Goal: Communication & Community: Share content

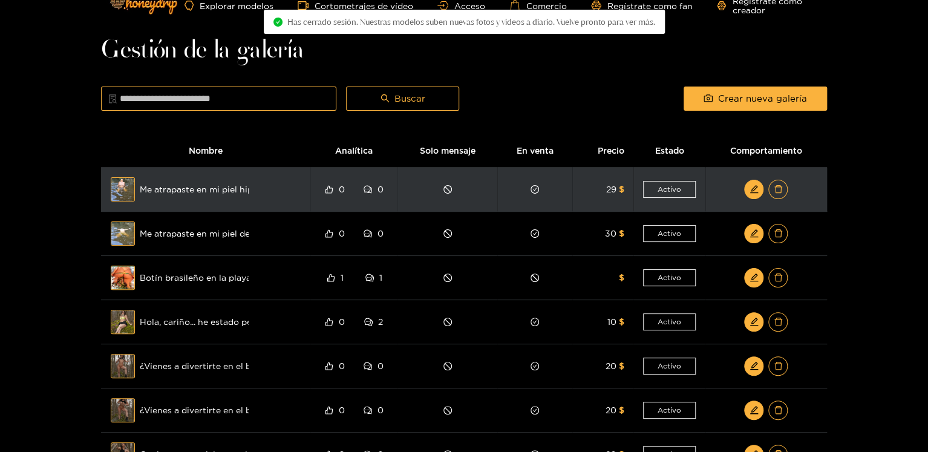
scroll to position [24, 0]
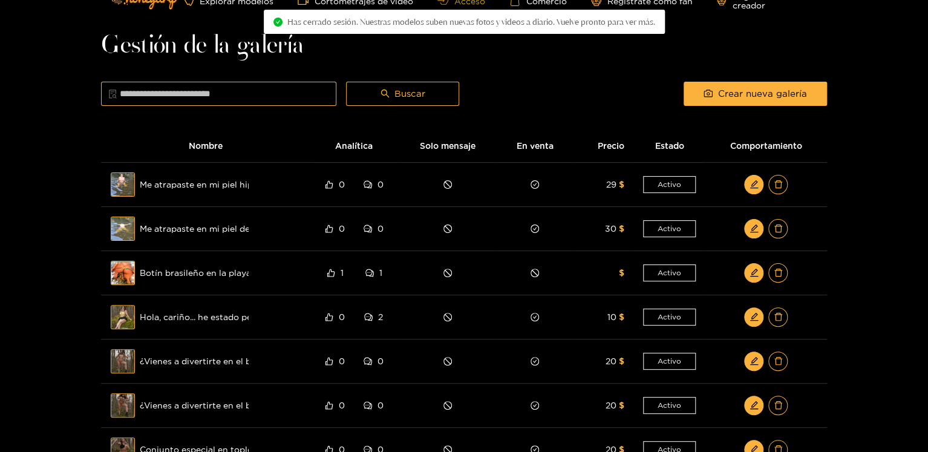
click at [440, 3] on icon at bounding box center [443, 0] width 11 height 8
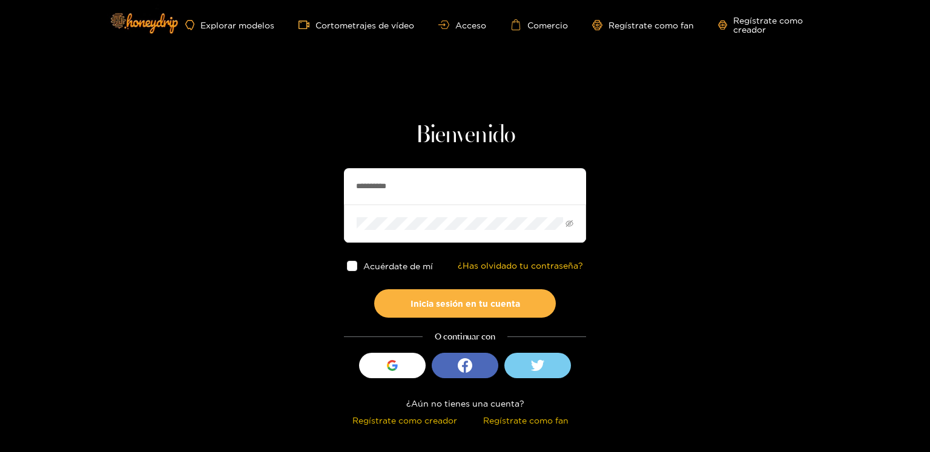
click at [351, 194] on input "**********" at bounding box center [465, 186] width 242 height 36
click at [352, 195] on input "**********" at bounding box center [465, 186] width 242 height 36
type input "**********"
click at [487, 300] on font "Inicia sesión en tu cuenta" at bounding box center [465, 303] width 110 height 9
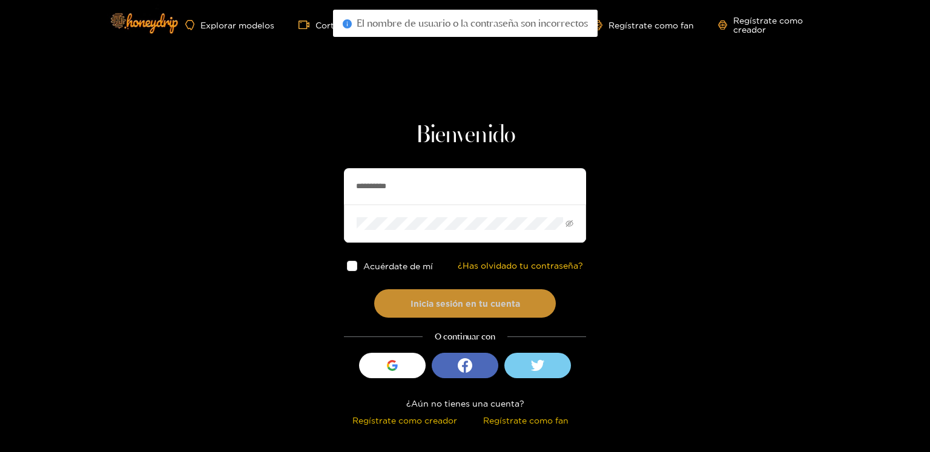
drag, startPoint x: 482, startPoint y: 174, endPoint x: 457, endPoint y: 183, distance: 26.4
click at [482, 174] on input "**********" at bounding box center [465, 186] width 242 height 36
click at [374, 289] on button "Inicia sesión en tu cuenta" at bounding box center [465, 303] width 182 height 28
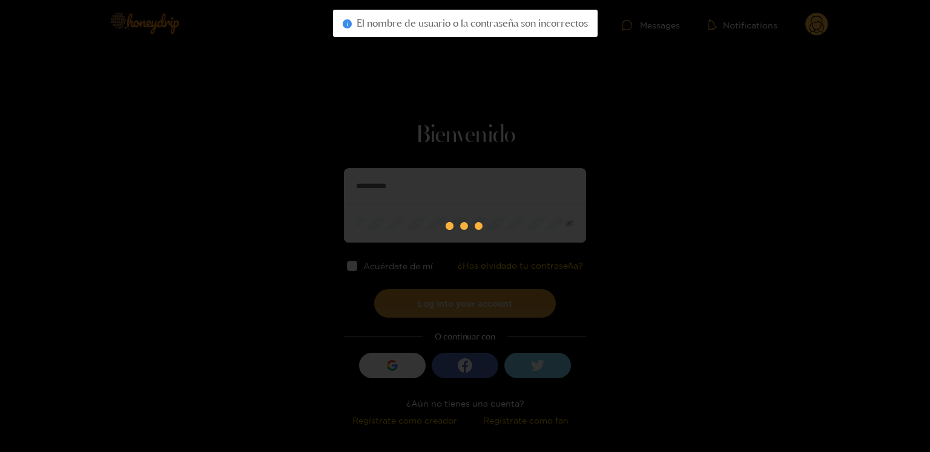
click at [449, 312] on div "**********" at bounding box center [465, 215] width 930 height 430
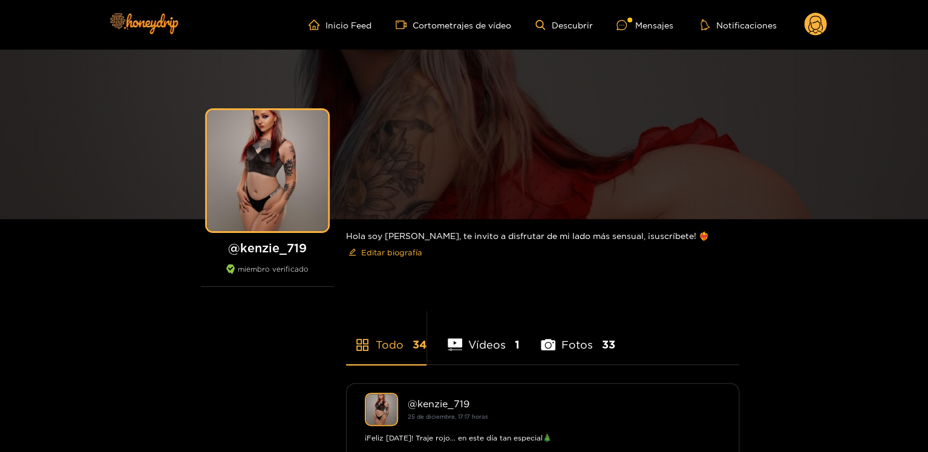
click at [816, 39] on div "Inicio Feed Cortometrajes de vídeo Descubrir Mensajes Notificaciones 0 vídeos d…" at bounding box center [464, 25] width 726 height 50
click at [818, 11] on div "Inicio Feed Cortometrajes de vídeo Descubrir Mensajes Notificaciones 0 vídeos d…" at bounding box center [464, 25] width 726 height 50
click at [815, 28] on circle at bounding box center [815, 24] width 23 height 23
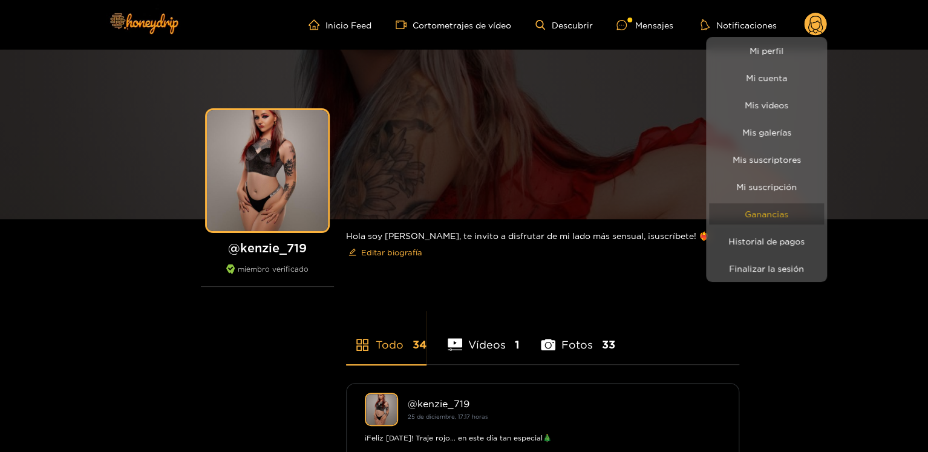
click at [778, 211] on font "Ganancias" at bounding box center [767, 213] width 44 height 9
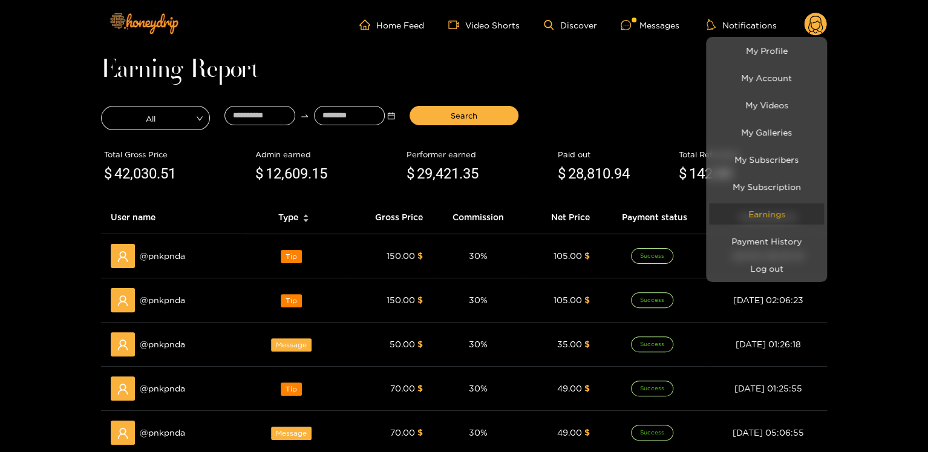
click at [0, 102] on div at bounding box center [464, 226] width 928 height 452
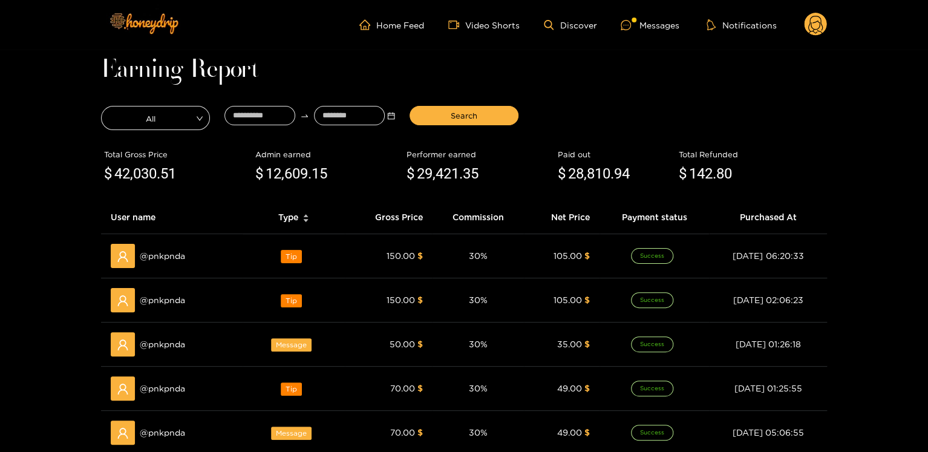
click at [644, 34] on ul "Home Feed Video Shorts Discover Messages Notifications" at bounding box center [594, 25] width 468 height 24
click at [645, 34] on ul "Home Feed Video Shorts Discover Messages Notifications" at bounding box center [594, 25] width 468 height 24
click at [645, 29] on div "Messages" at bounding box center [650, 25] width 58 height 14
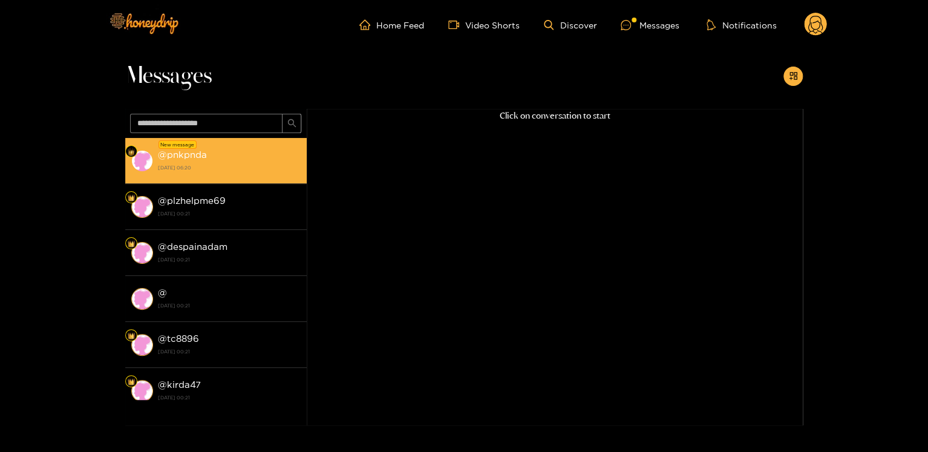
click at [235, 177] on li "New message @ pnkpnda [DATE] 06:20" at bounding box center [216, 161] width 182 height 46
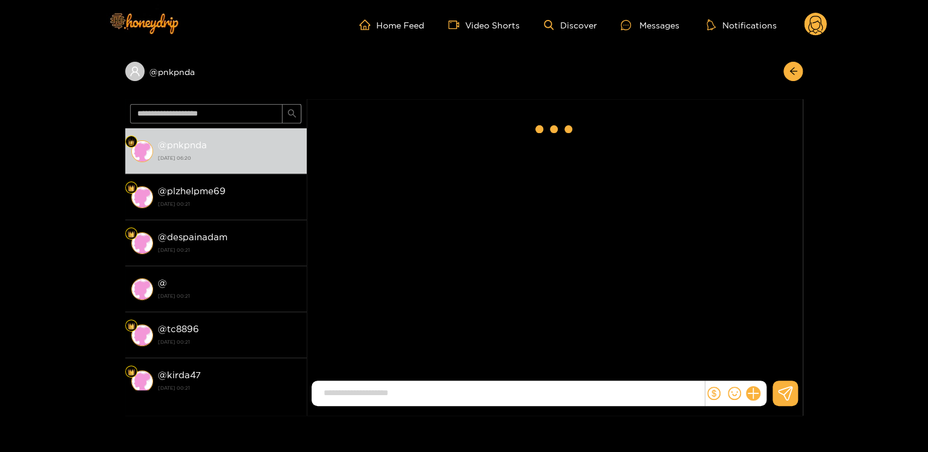
click at [830, 16] on header "Home Feed Video Shorts Discover Messages Notifications 0" at bounding box center [464, 25] width 928 height 50
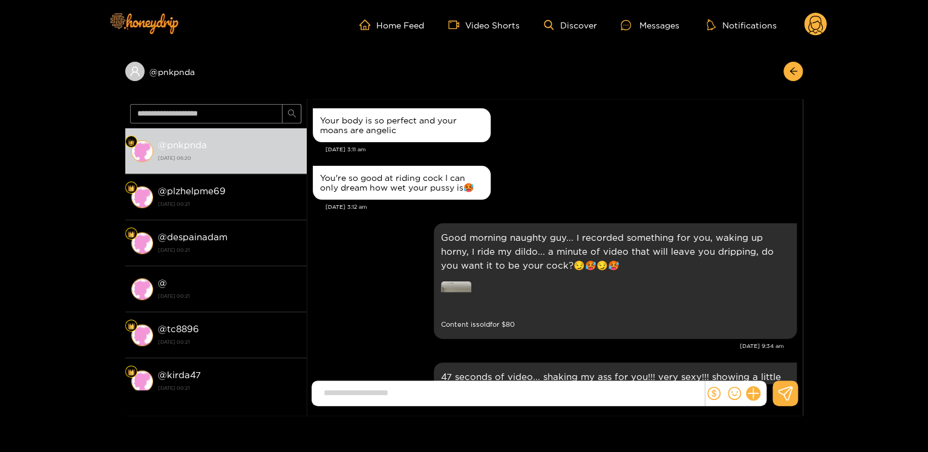
click at [810, 24] on icon at bounding box center [816, 26] width 15 height 21
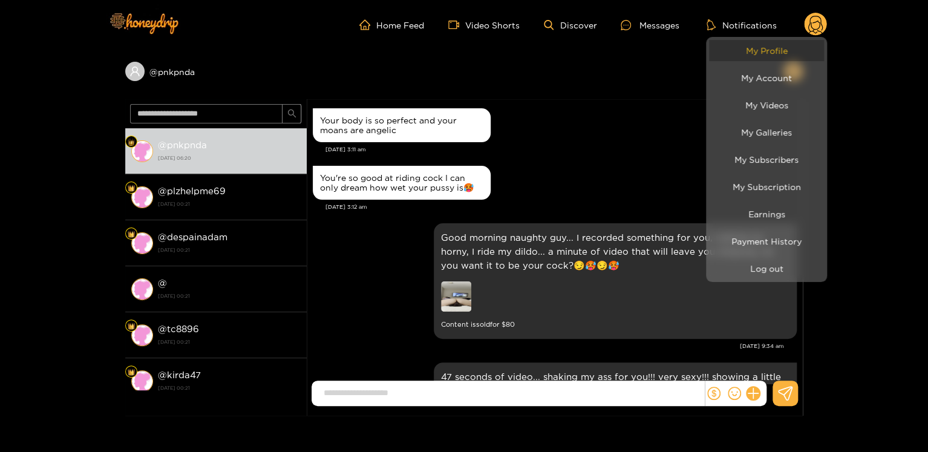
scroll to position [1772, 0]
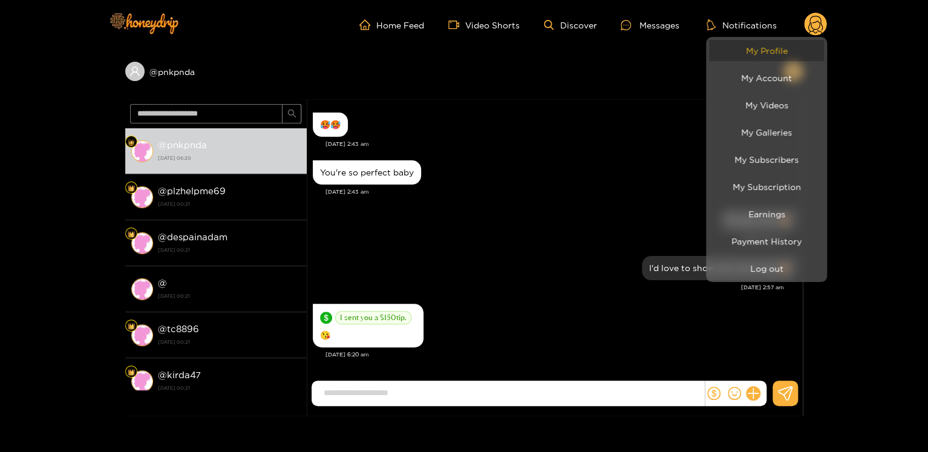
click at [773, 49] on link "My Profile" at bounding box center [766, 50] width 115 height 21
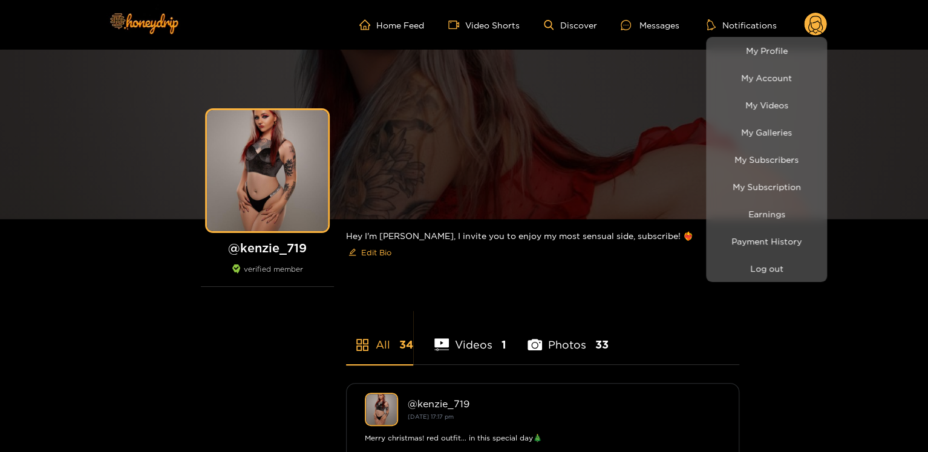
click at [657, 31] on div at bounding box center [464, 226] width 928 height 452
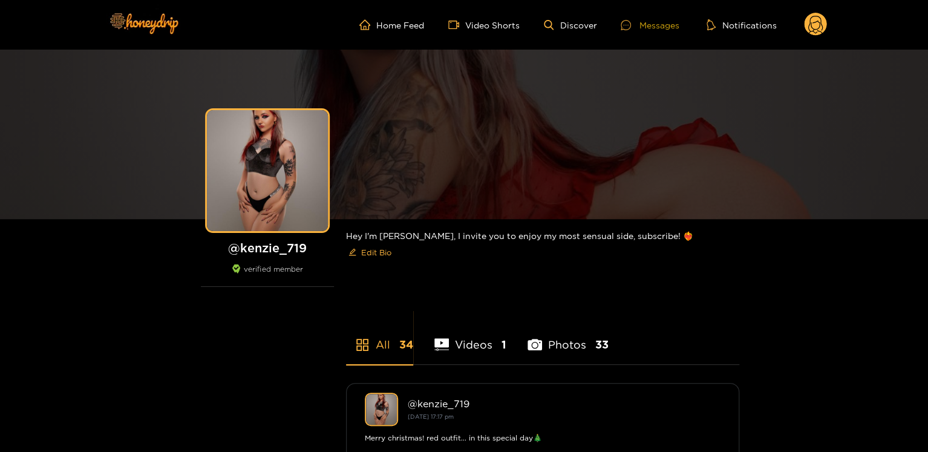
click at [661, 22] on div "Messages" at bounding box center [650, 25] width 58 height 14
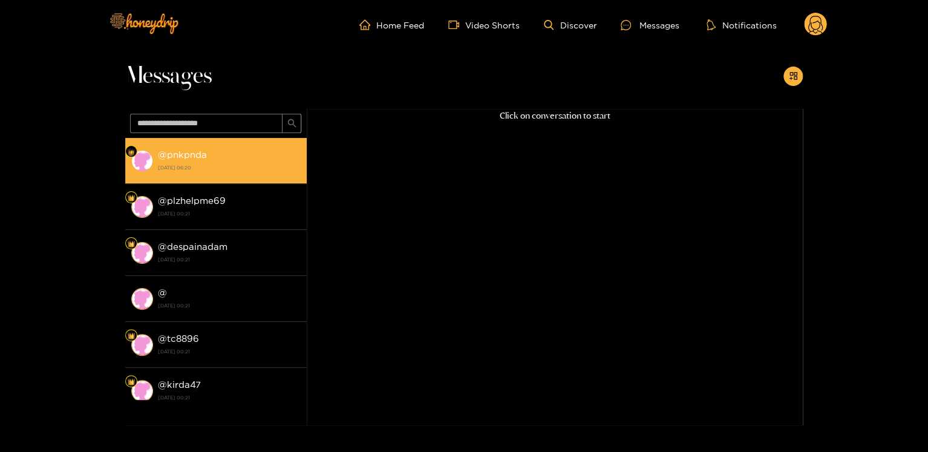
click at [232, 175] on li "@ pnkpnda [DATE] 06:20" at bounding box center [216, 161] width 182 height 46
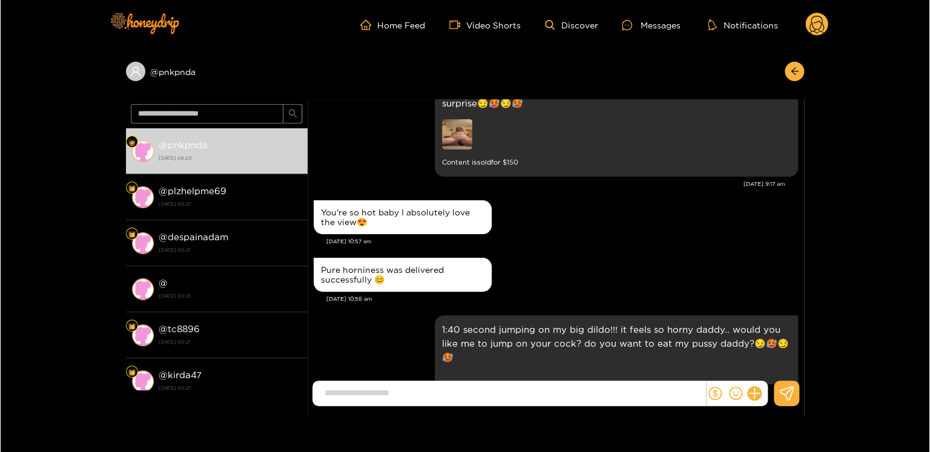
scroll to position [666, 0]
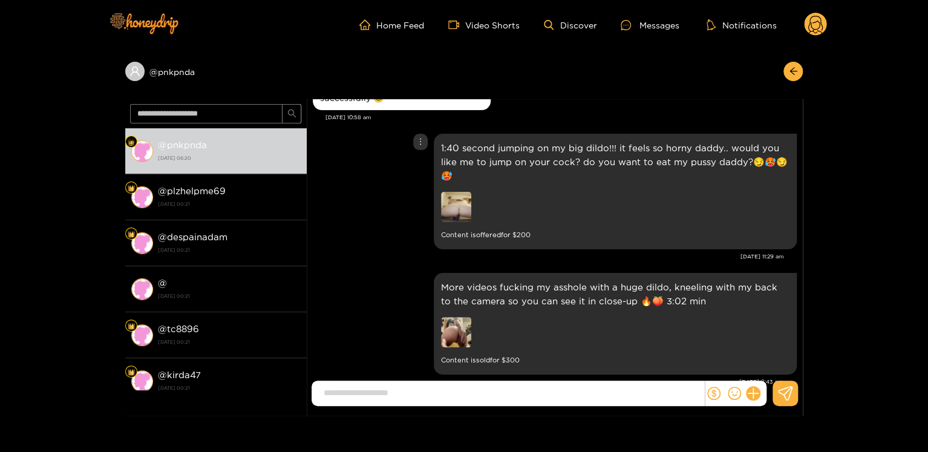
click at [464, 212] on img at bounding box center [456, 207] width 30 height 30
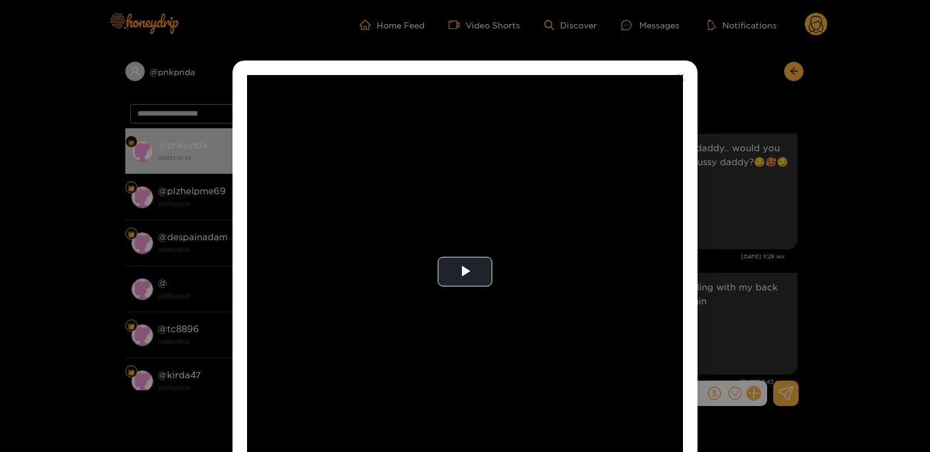
click at [756, 272] on div "**********" at bounding box center [465, 226] width 930 height 452
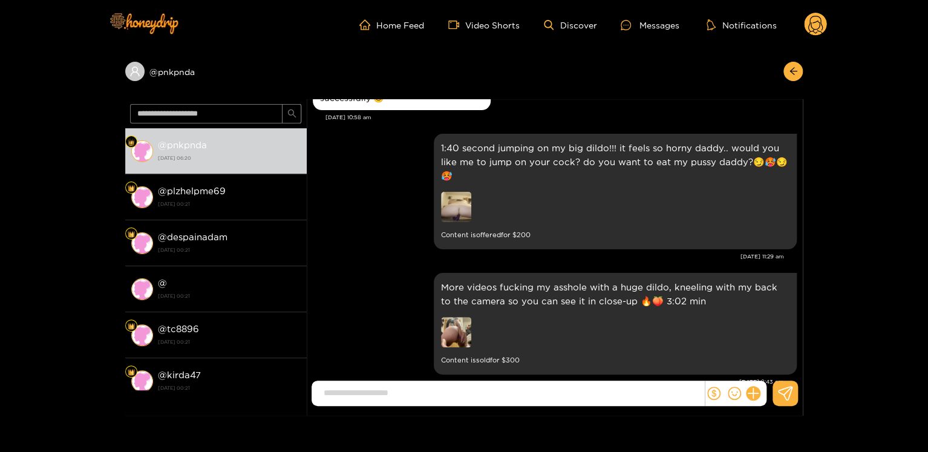
click at [463, 318] on img at bounding box center [456, 332] width 30 height 30
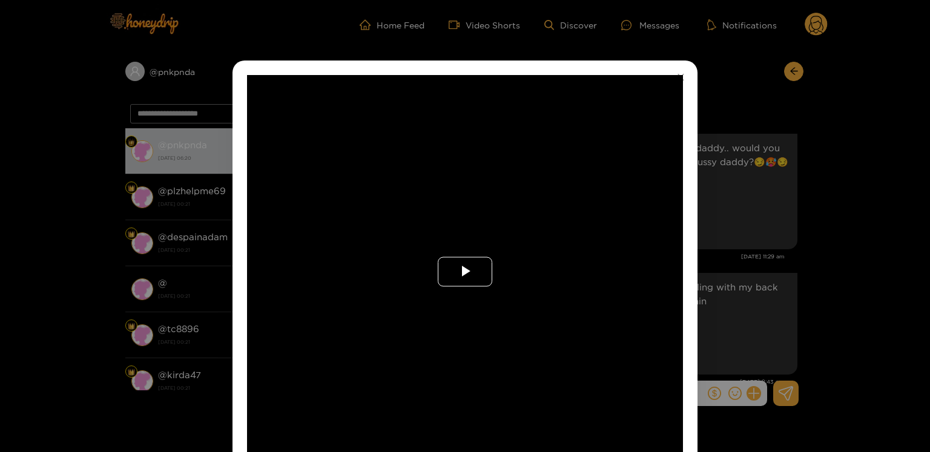
click at [465, 272] on span "Video Player" at bounding box center [465, 272] width 0 height 0
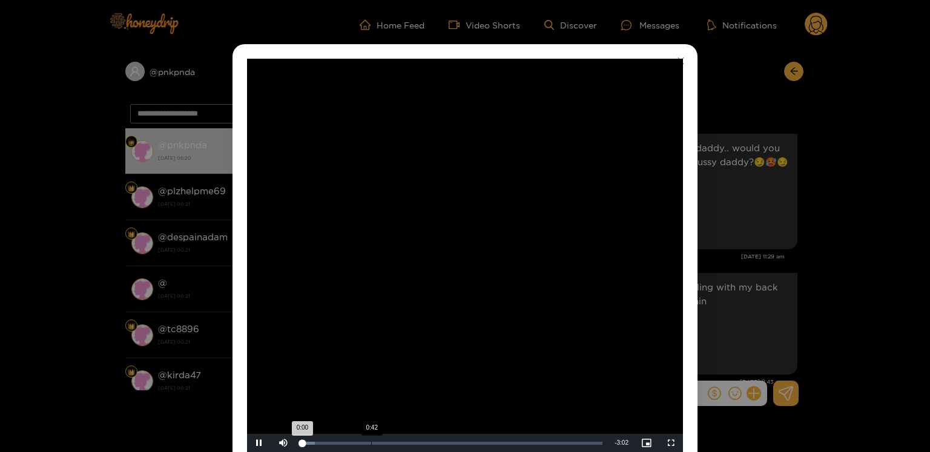
click at [371, 442] on div "0:42" at bounding box center [371, 443] width 1 height 3
click at [496, 299] on video "Video Player" at bounding box center [465, 255] width 436 height 393
click at [757, 240] on div "**********" at bounding box center [465, 226] width 930 height 452
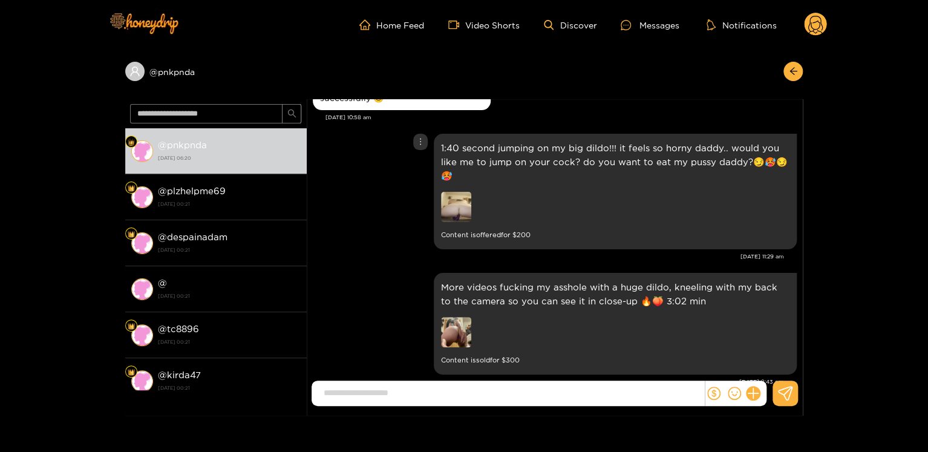
click at [458, 208] on img at bounding box center [456, 207] width 30 height 30
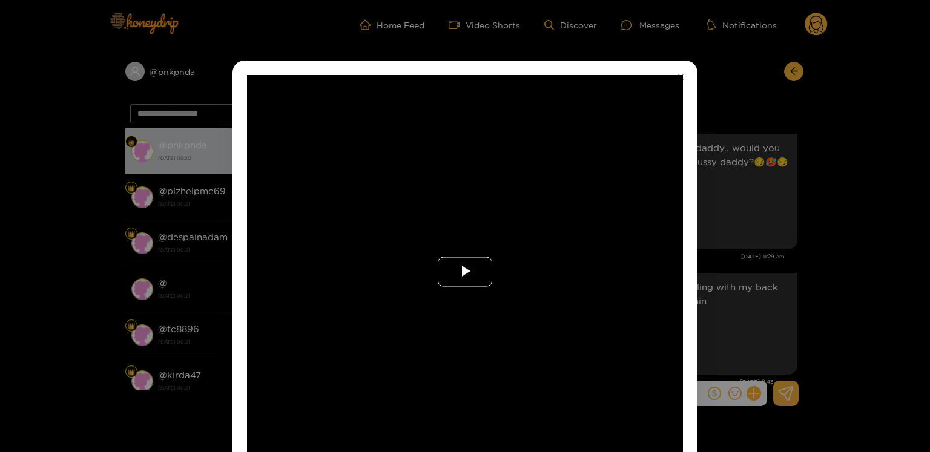
click at [465, 272] on span "Video Player" at bounding box center [465, 272] width 0 height 0
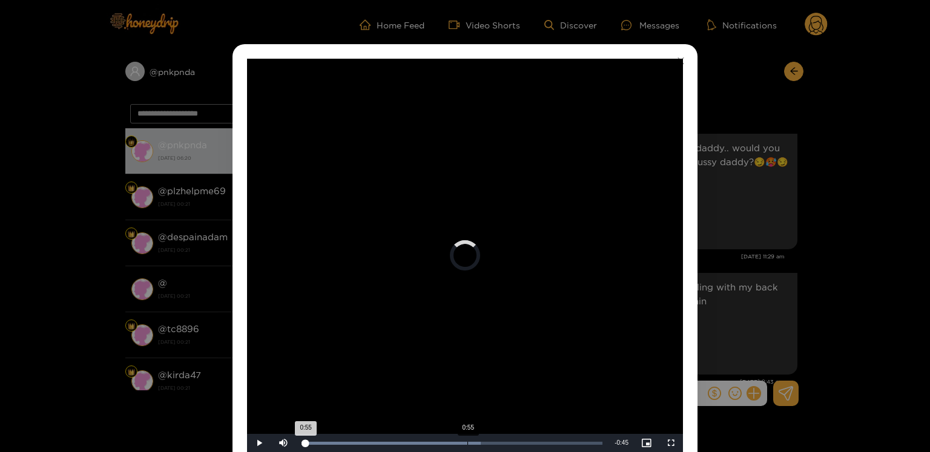
click at [466, 436] on div "Loaded : 59.57% 0:55 0:55" at bounding box center [451, 443] width 313 height 18
click at [464, 283] on video "Video Player" at bounding box center [465, 255] width 436 height 393
click at [750, 222] on div "**********" at bounding box center [465, 226] width 930 height 452
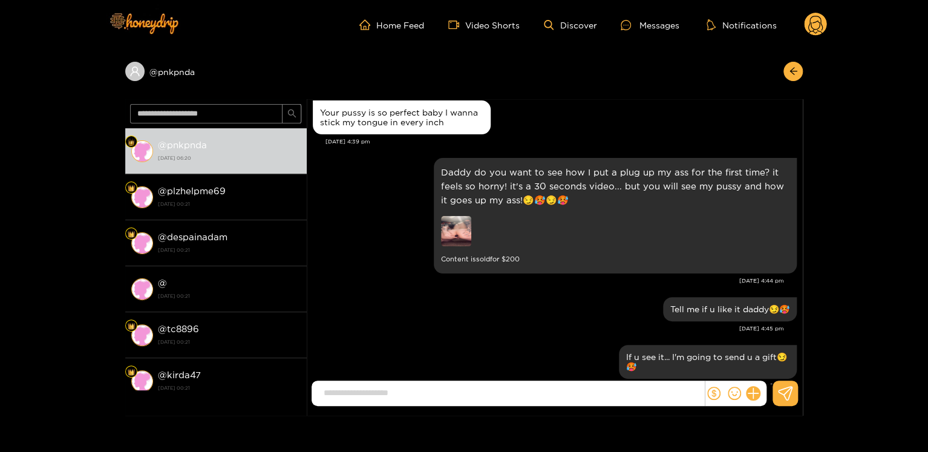
scroll to position [1271, 0]
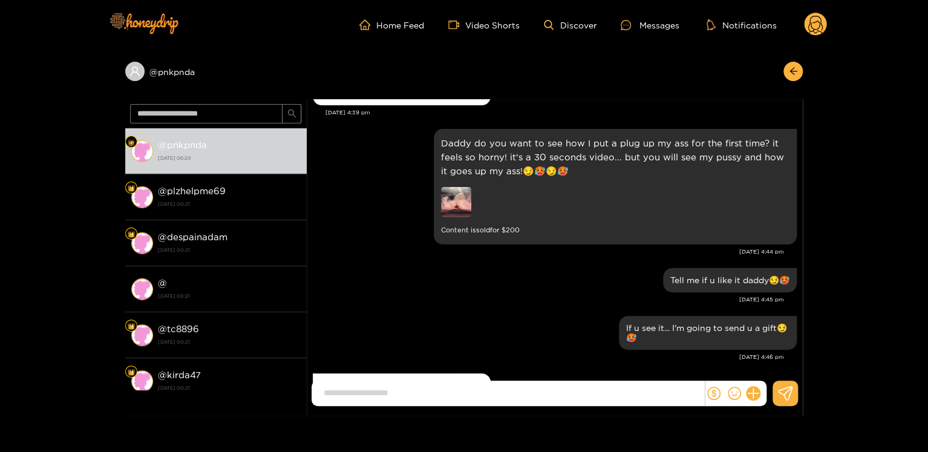
click at [468, 203] on img at bounding box center [456, 202] width 30 height 30
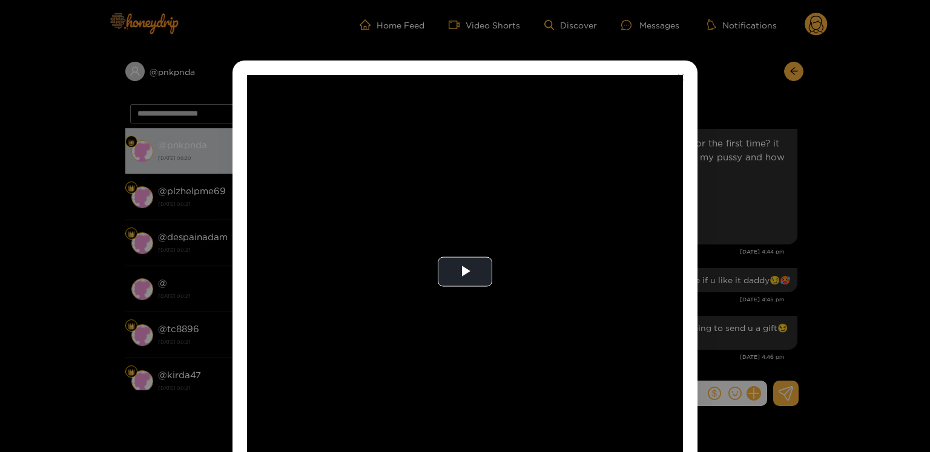
click at [732, 215] on div "**********" at bounding box center [465, 226] width 930 height 452
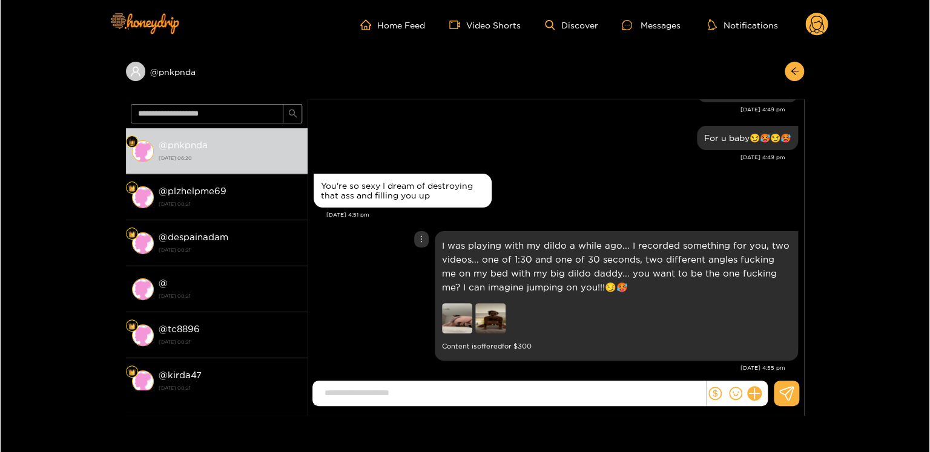
scroll to position [1695, 0]
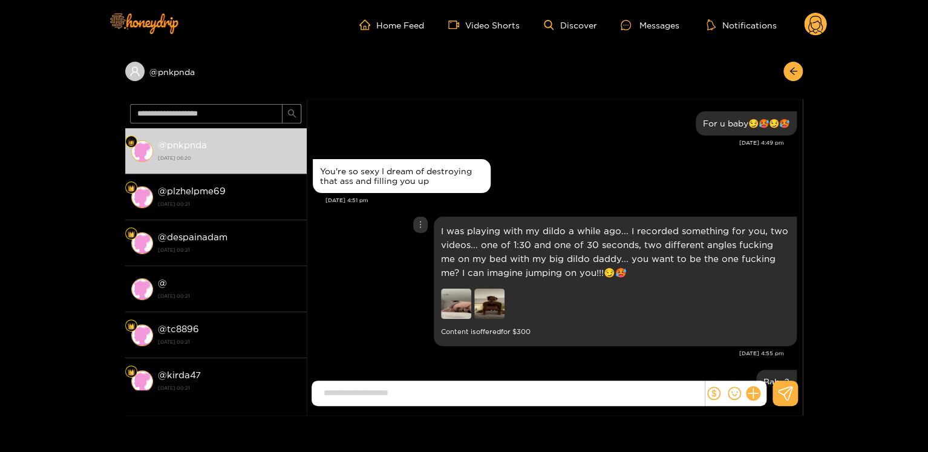
click at [490, 296] on img at bounding box center [489, 304] width 30 height 30
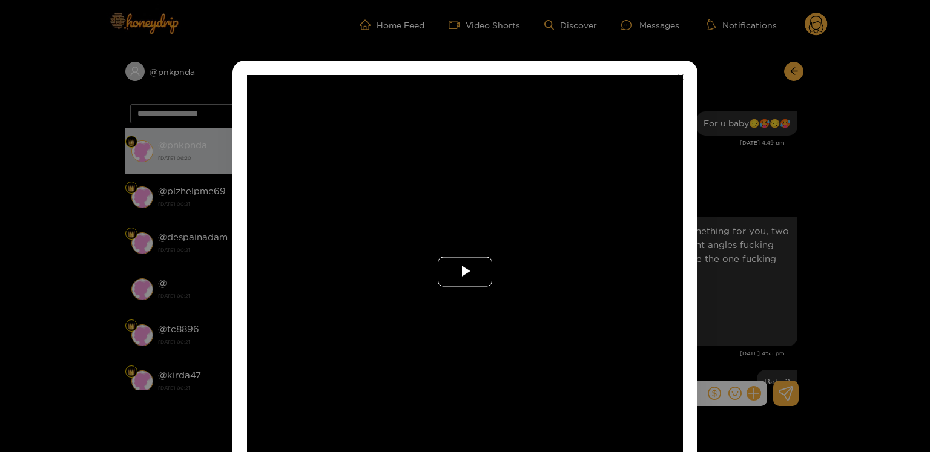
click at [465, 272] on span "Video Player" at bounding box center [465, 272] width 0 height 0
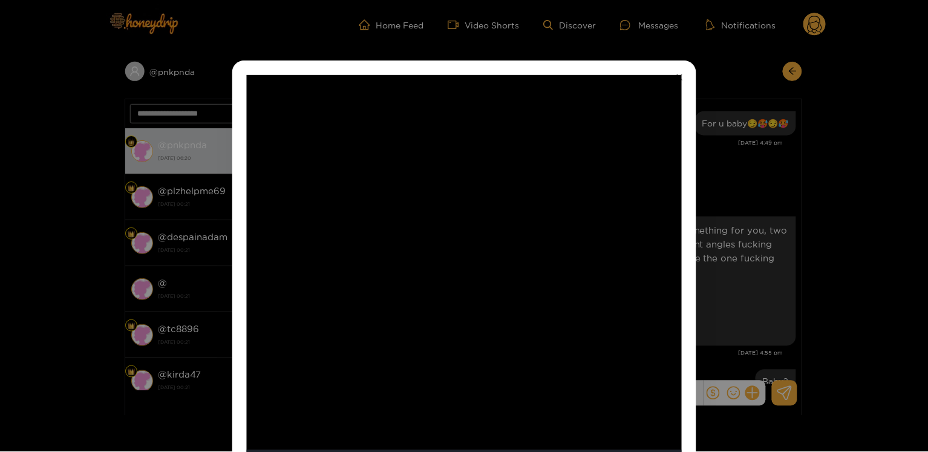
scroll to position [16, 0]
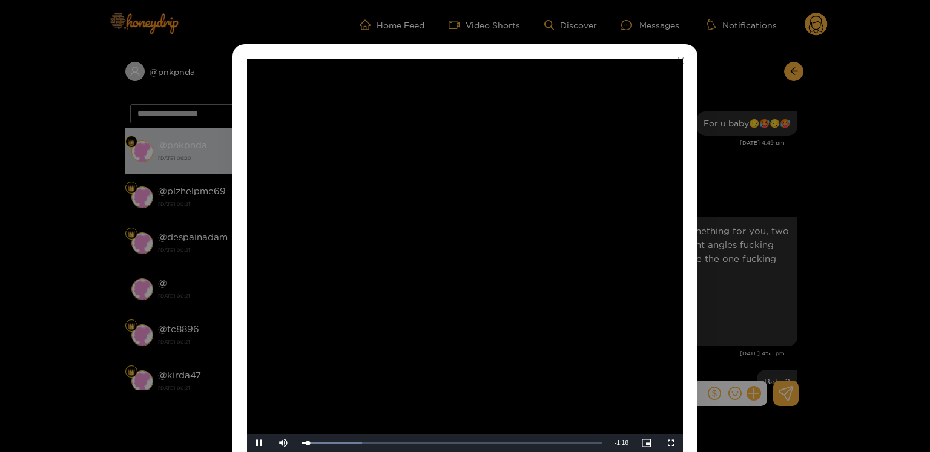
click at [484, 257] on video "Video Player" at bounding box center [465, 255] width 436 height 393
click at [715, 237] on div "**********" at bounding box center [465, 226] width 930 height 452
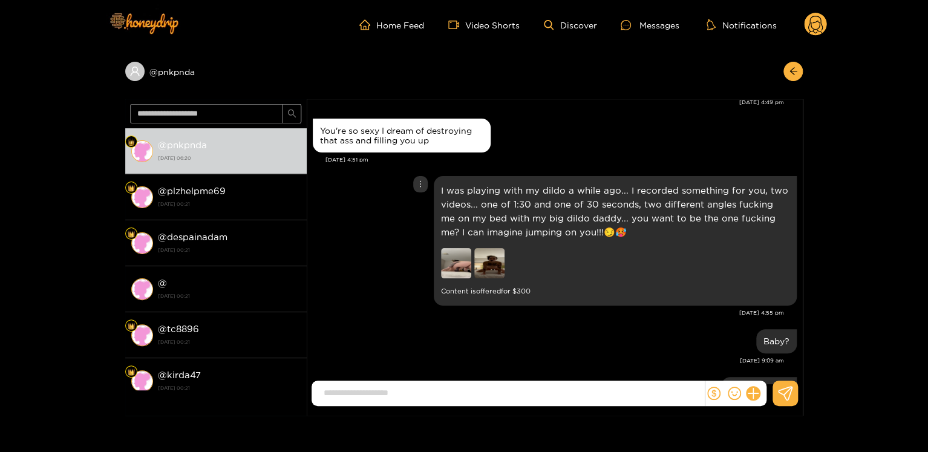
scroll to position [1755, 0]
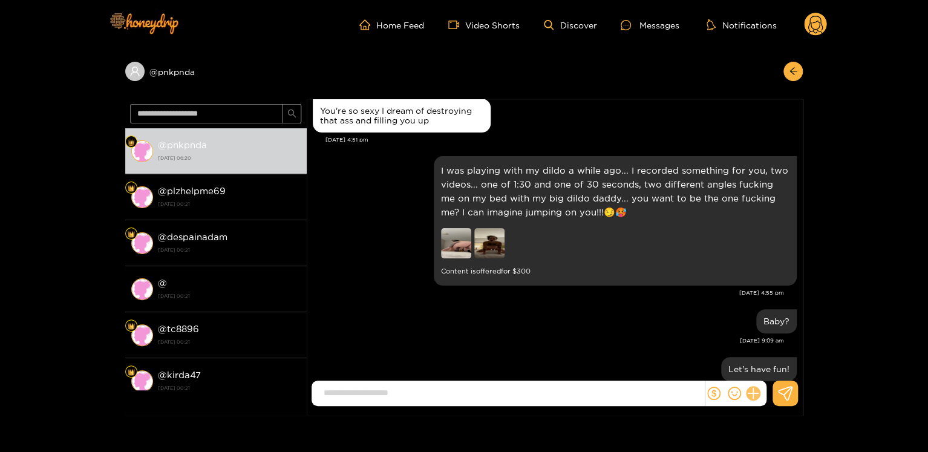
click at [755, 398] on button at bounding box center [753, 393] width 21 height 21
click at [769, 366] on button at bounding box center [776, 363] width 42 height 27
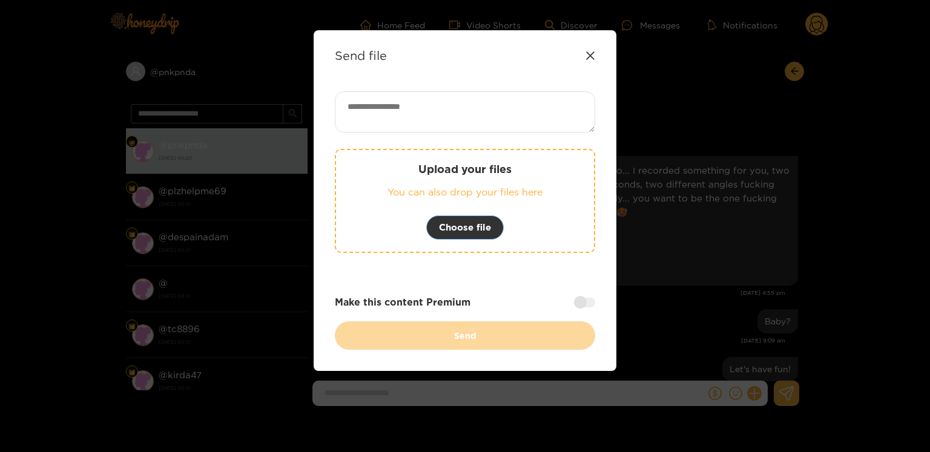
click at [461, 225] on span "Choose file" at bounding box center [465, 227] width 52 height 15
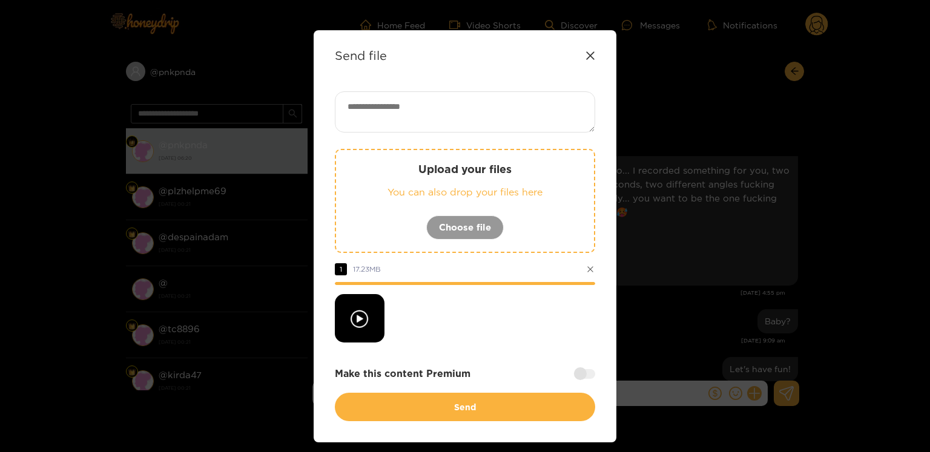
click at [586, 269] on icon at bounding box center [589, 269] width 7 height 7
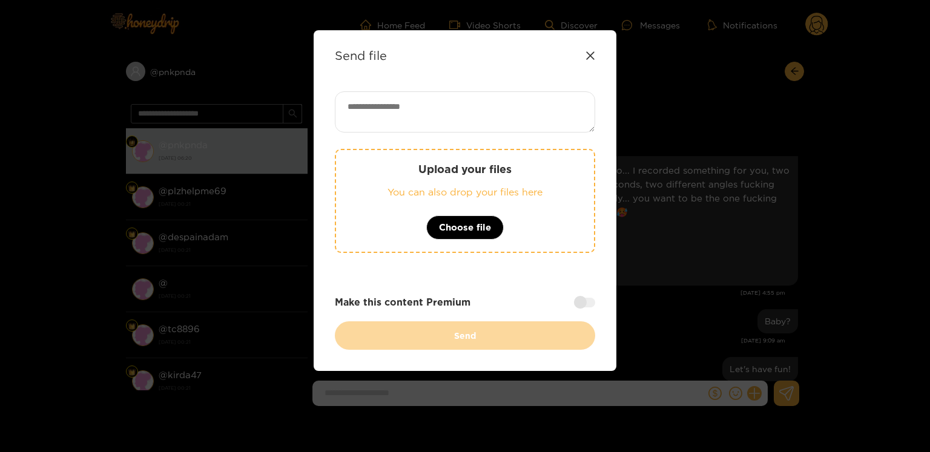
click at [583, 53] on div "Send file" at bounding box center [465, 55] width 260 height 14
click at [588, 56] on icon at bounding box center [590, 56] width 10 height 10
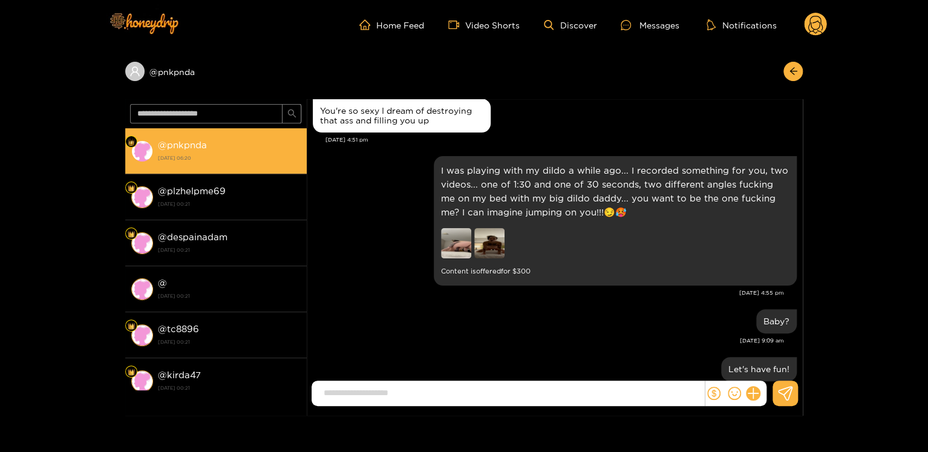
click at [198, 145] on strong "@ [GEOGRAPHIC_DATA]" at bounding box center [182, 145] width 49 height 10
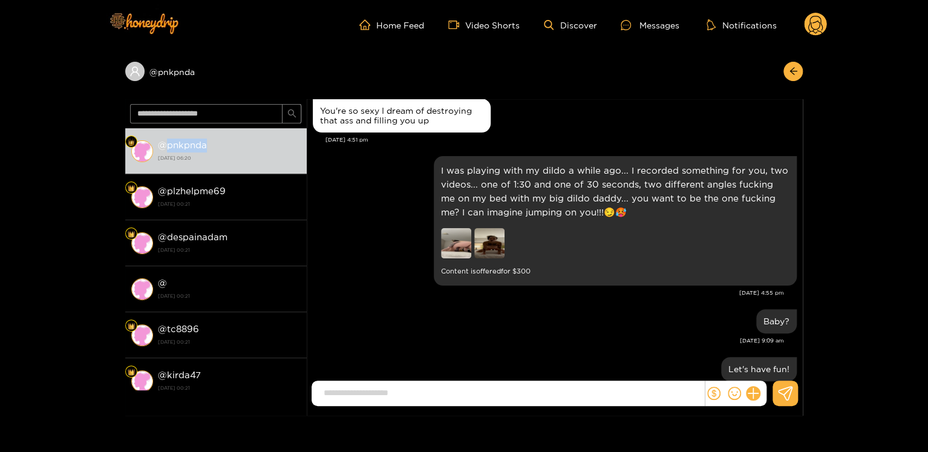
copy strong "pnkpnda"
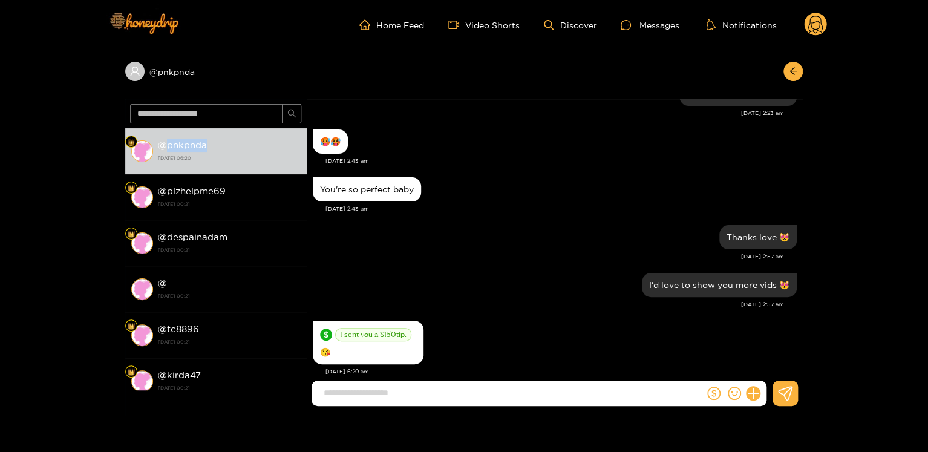
scroll to position [1772, 0]
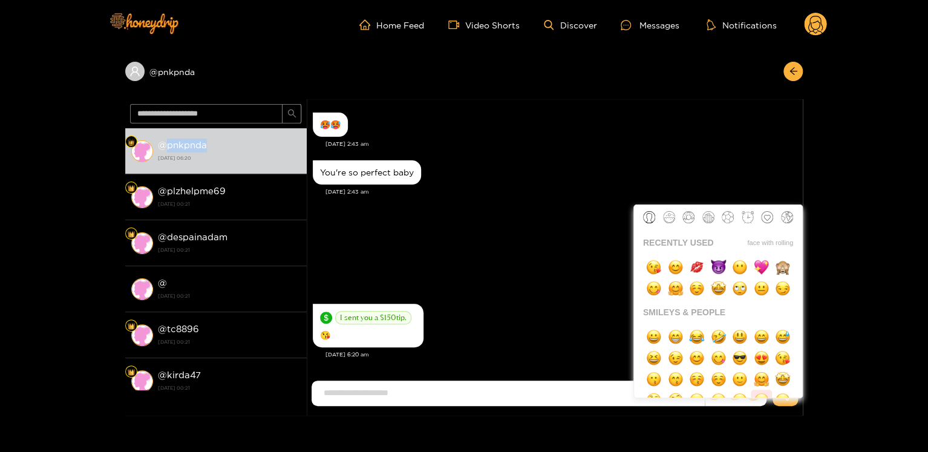
click at [756, 393] on img "button" at bounding box center [761, 400] width 15 height 15
type input "**"
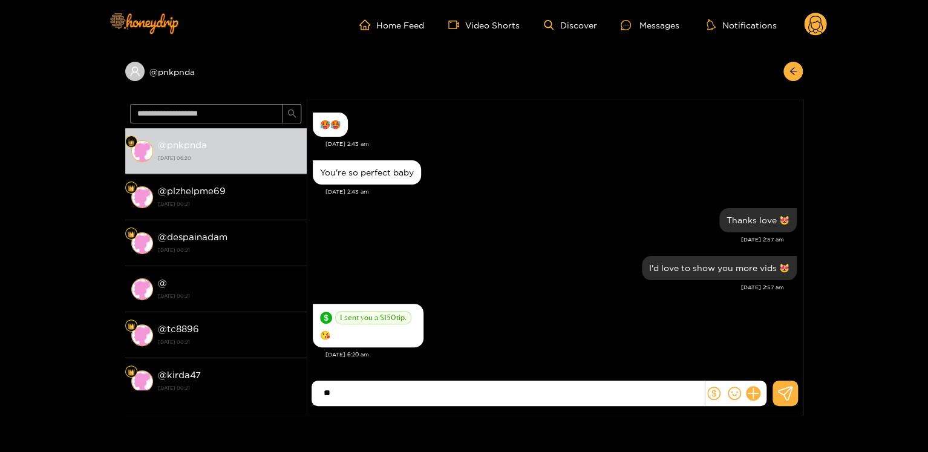
click at [530, 395] on input "**" at bounding box center [511, 393] width 387 height 20
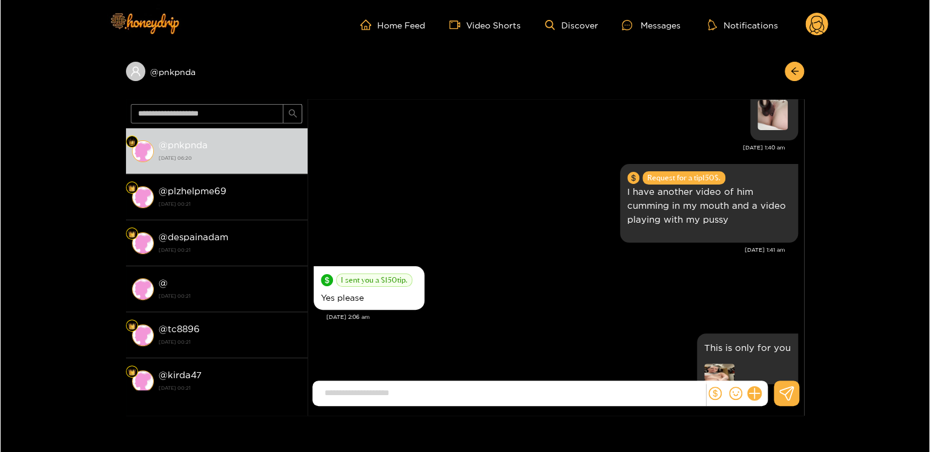
scroll to position [1469, 0]
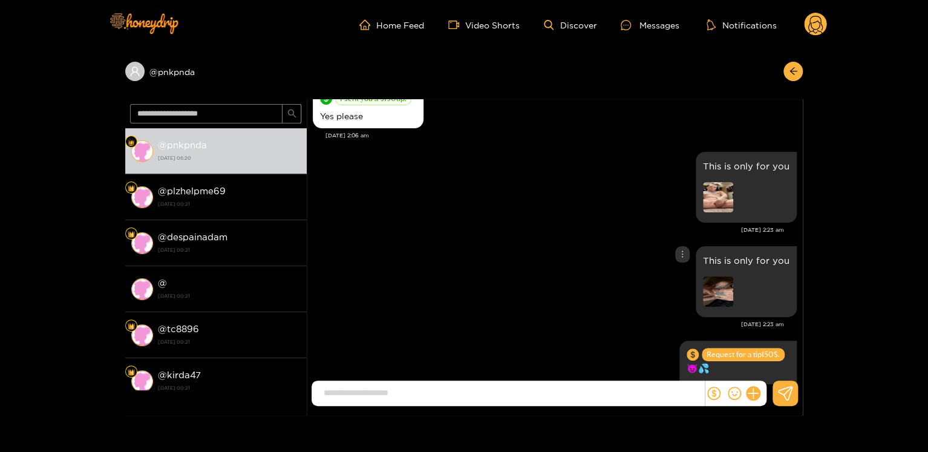
click at [719, 281] on img at bounding box center [718, 292] width 30 height 30
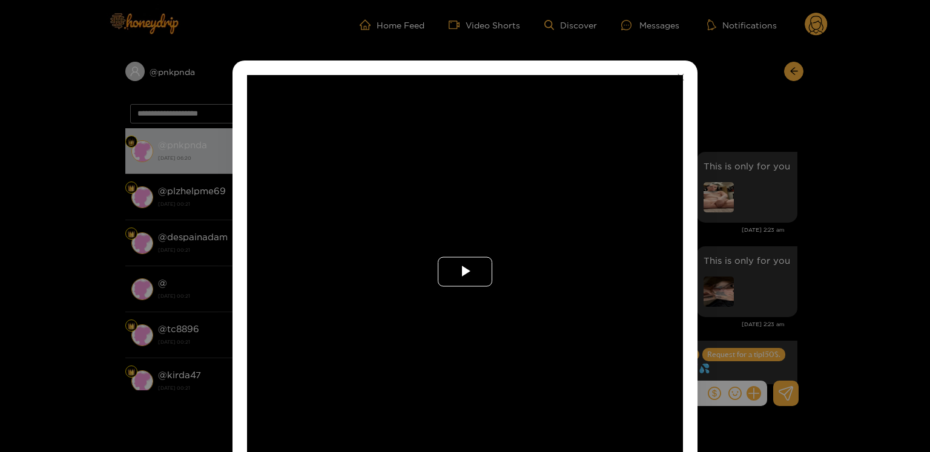
click at [465, 272] on span "Video Player" at bounding box center [465, 272] width 0 height 0
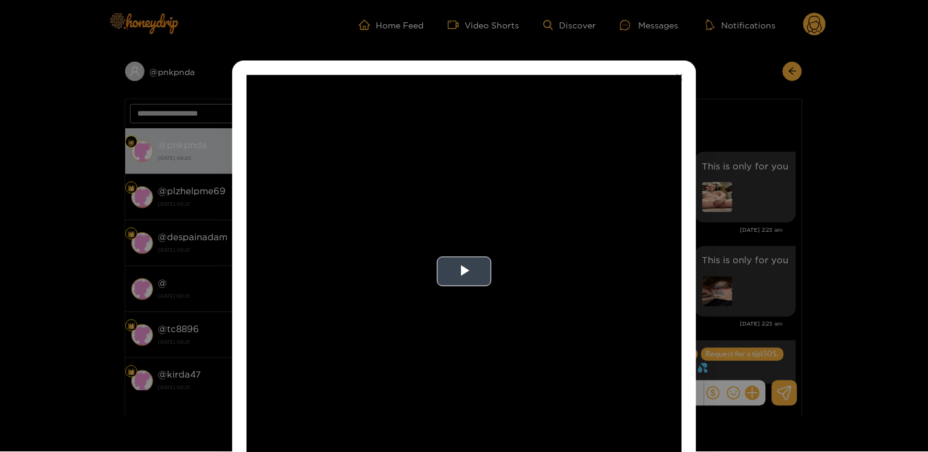
scroll to position [16, 0]
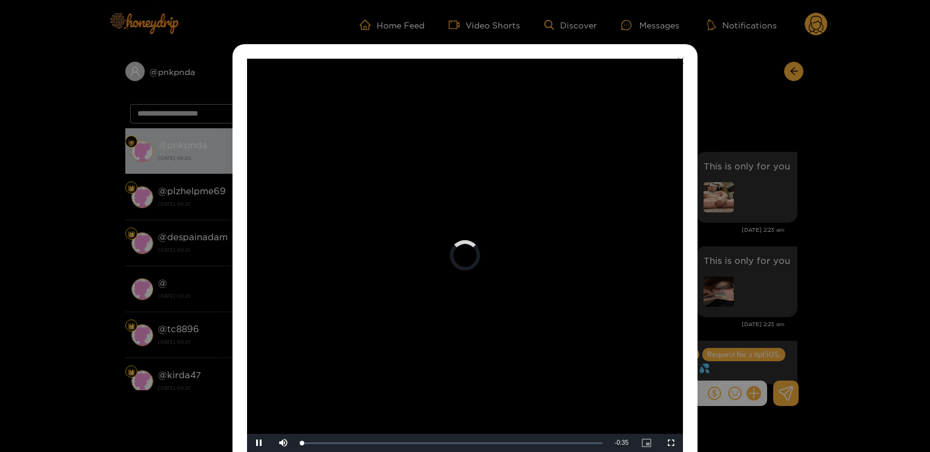
click at [438, 280] on video "Video Player" at bounding box center [465, 255] width 436 height 393
click at [728, 327] on div "**********" at bounding box center [465, 226] width 930 height 452
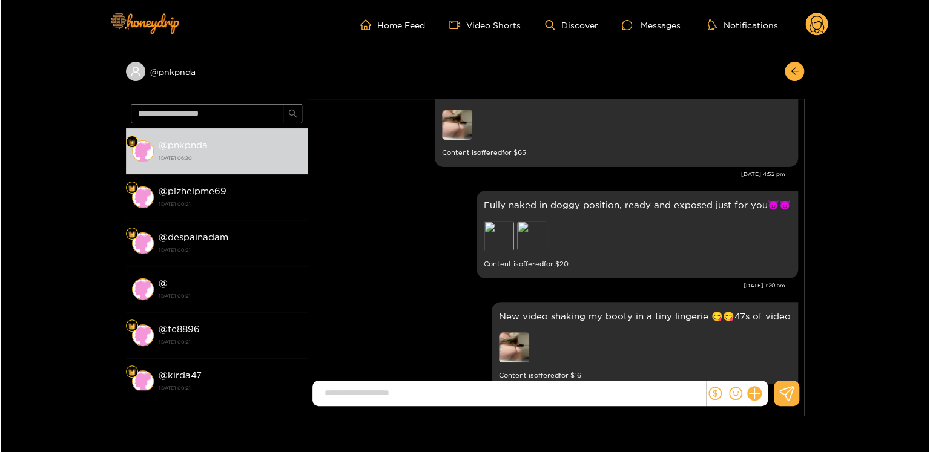
scroll to position [199, 0]
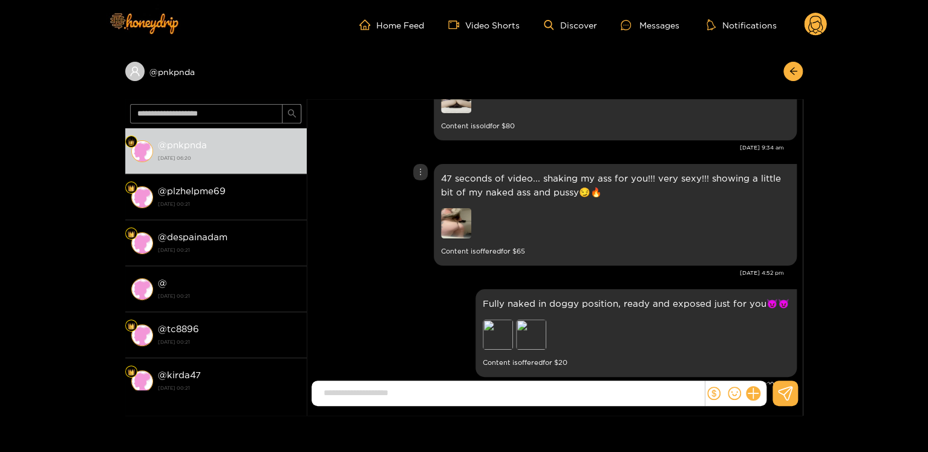
click at [458, 222] on img at bounding box center [456, 223] width 30 height 30
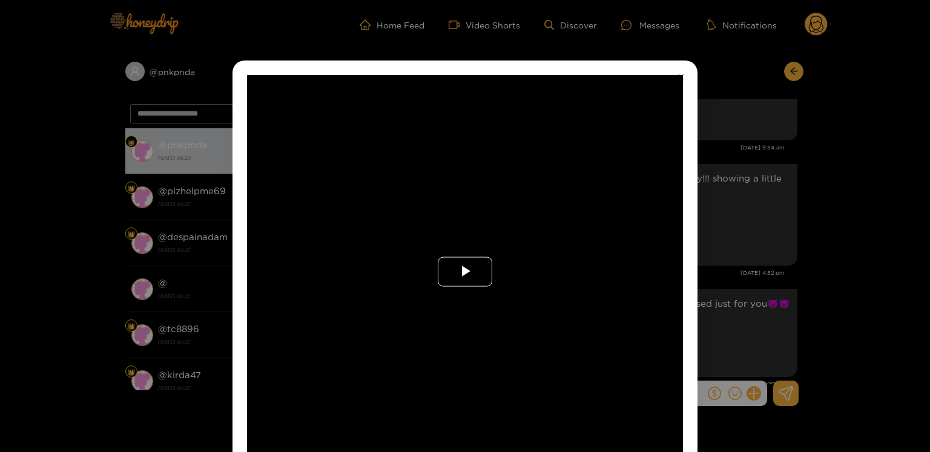
click at [465, 272] on span "Video Player" at bounding box center [465, 272] width 0 height 0
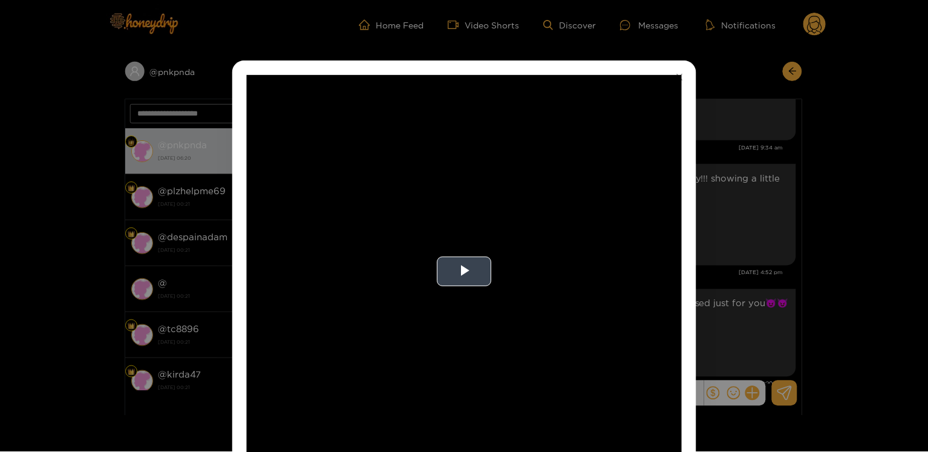
scroll to position [16, 0]
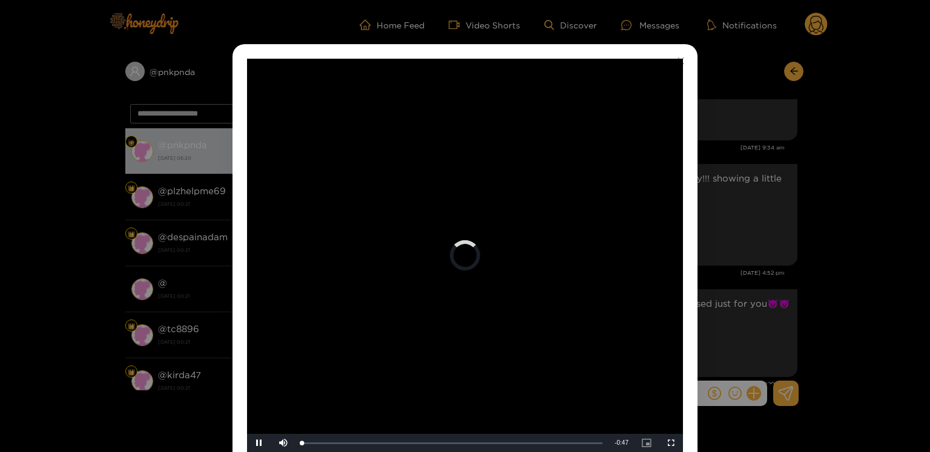
click at [761, 188] on div "**********" at bounding box center [465, 226] width 930 height 452
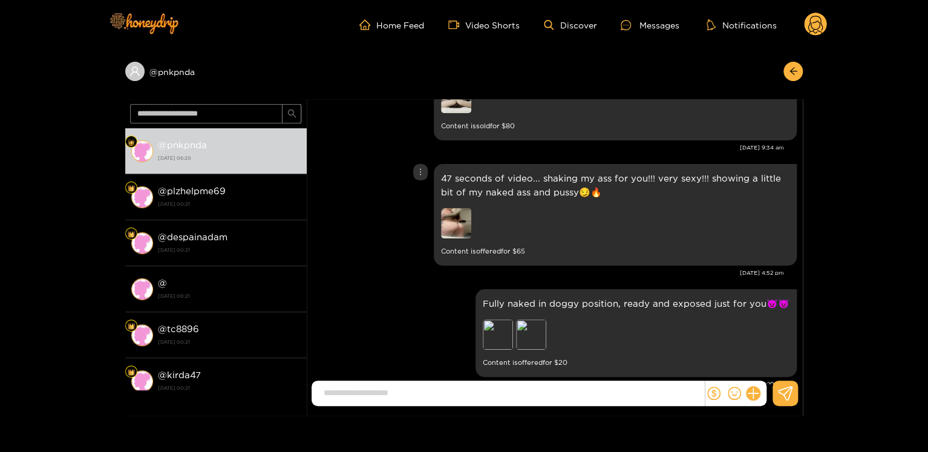
scroll to position [77, 0]
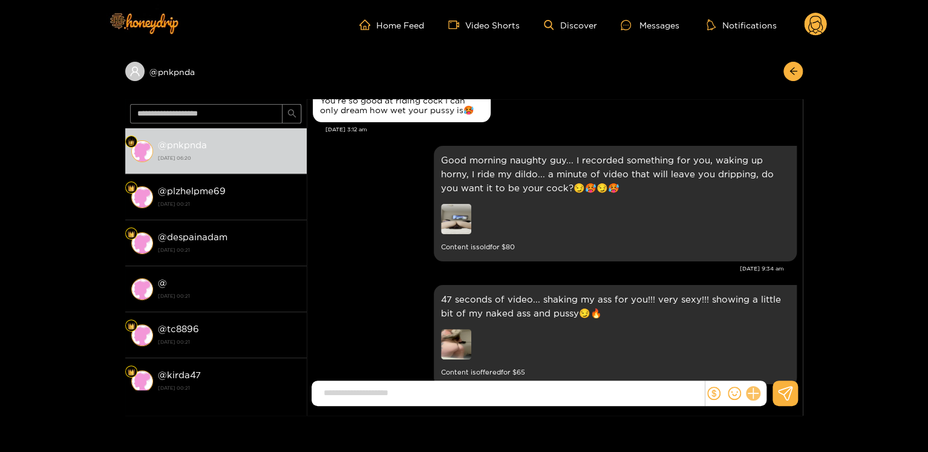
click at [750, 392] on icon at bounding box center [754, 394] width 14 height 14
click at [783, 361] on button at bounding box center [776, 363] width 42 height 27
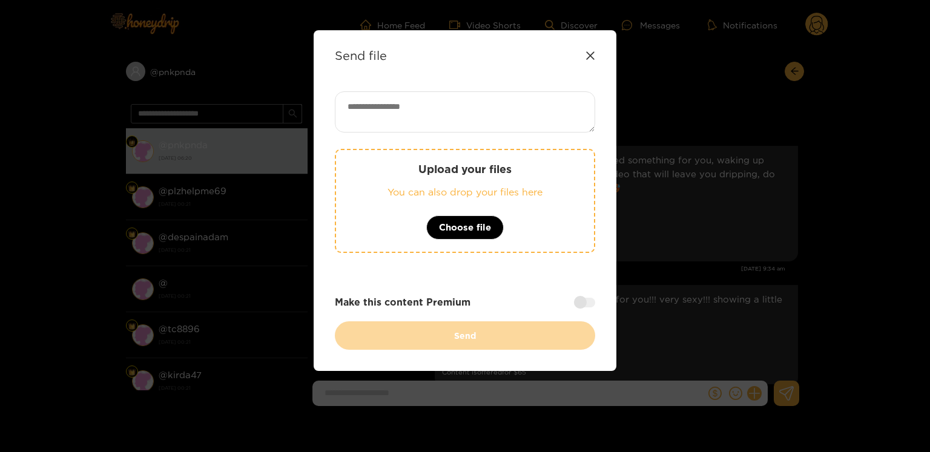
click at [426, 229] on div "Upload your files You can also drop your files here Choose file" at bounding box center [465, 201] width 260 height 104
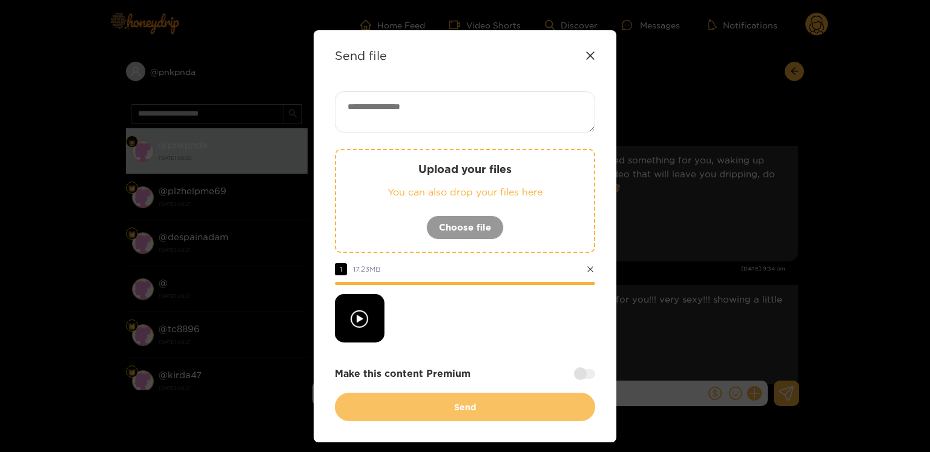
click at [459, 415] on button "Send" at bounding box center [465, 407] width 260 height 28
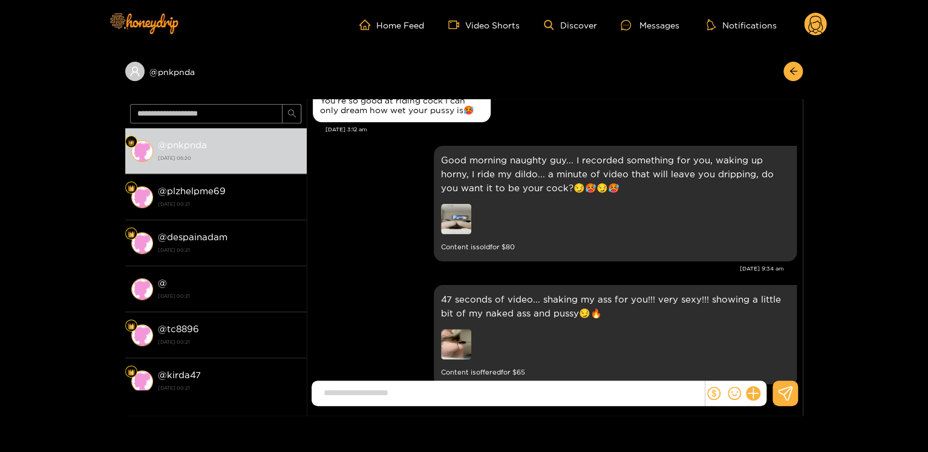
scroll to position [501, 0]
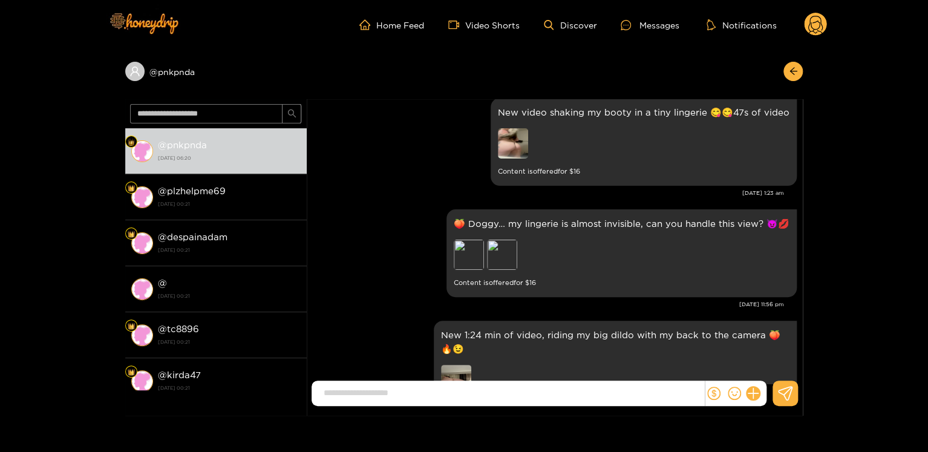
click at [814, 22] on icon at bounding box center [816, 26] width 15 height 21
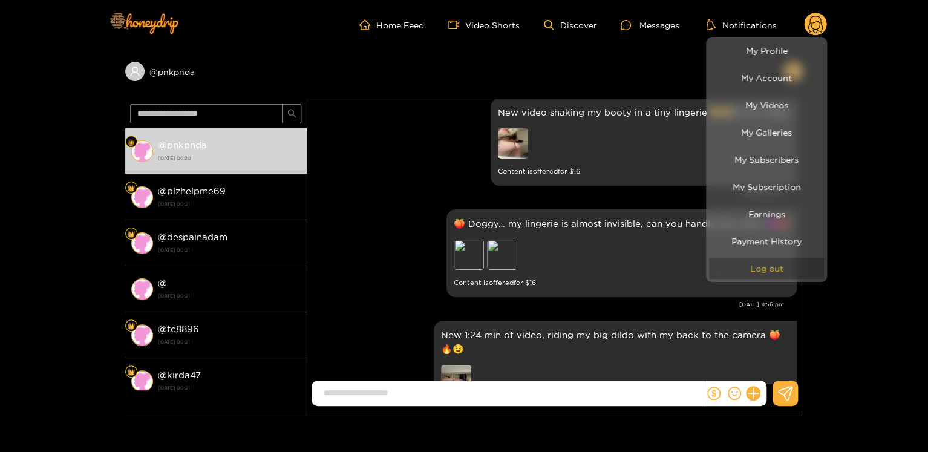
click at [761, 275] on button "Log out" at bounding box center [766, 268] width 115 height 21
